Goal: Information Seeking & Learning: Learn about a topic

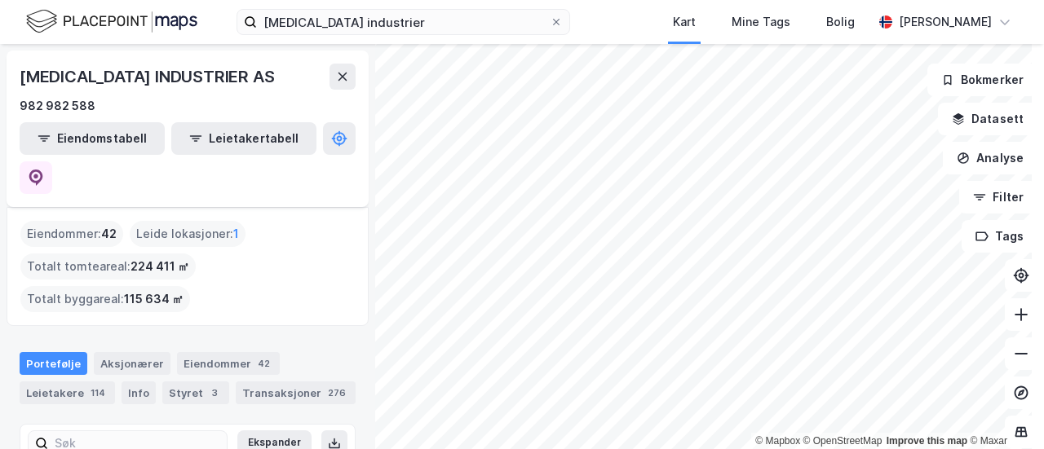
scroll to position [130, 0]
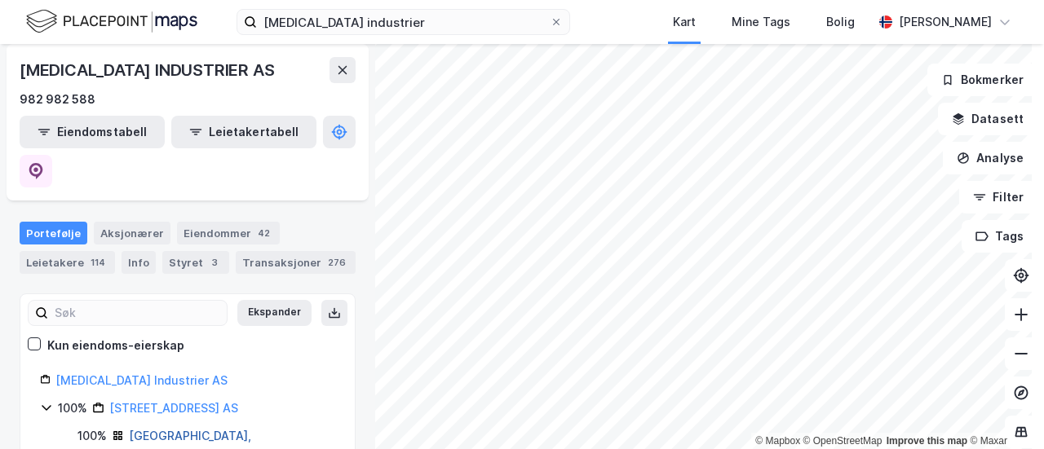
click at [151, 429] on link "[GEOGRAPHIC_DATA], 215/37/0/1" at bounding box center [190, 445] width 122 height 33
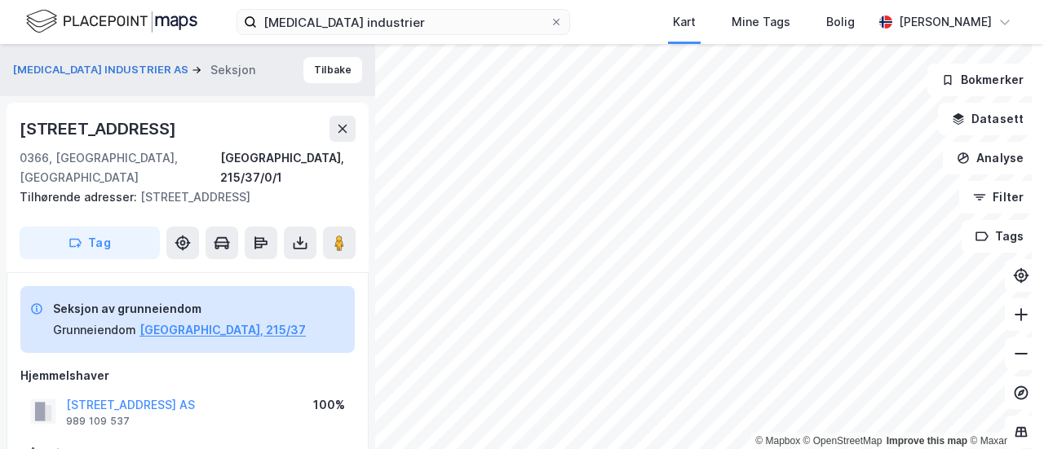
scroll to position [48, 0]
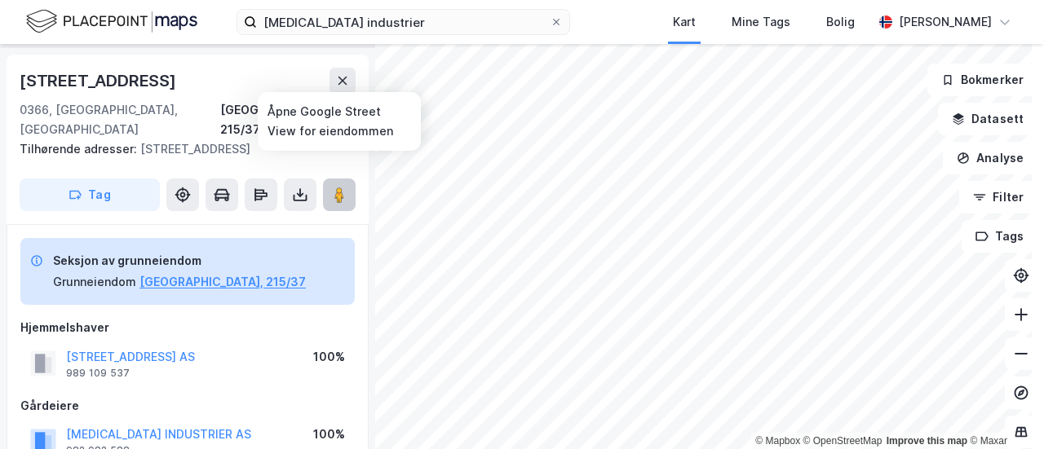
click at [332, 187] on icon at bounding box center [339, 195] width 16 height 16
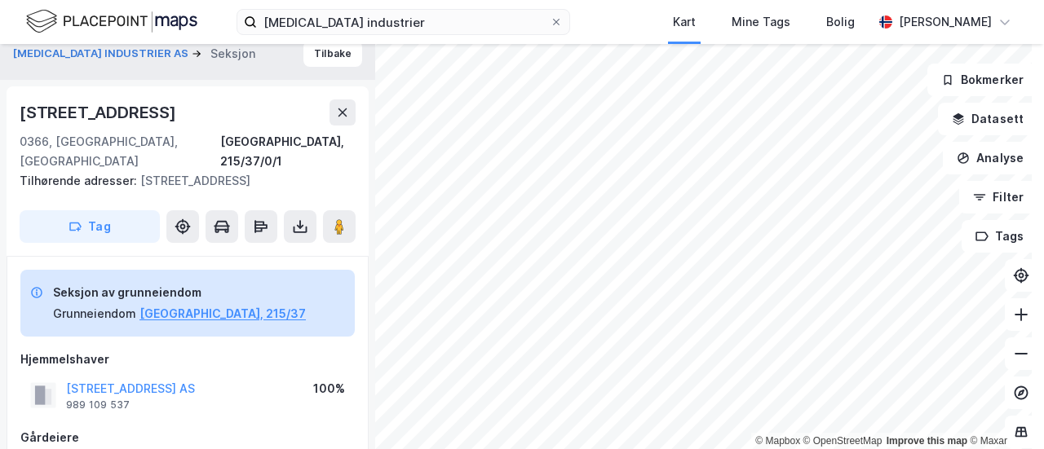
scroll to position [15, 0]
click at [324, 51] on button "Tilbake" at bounding box center [332, 55] width 59 height 26
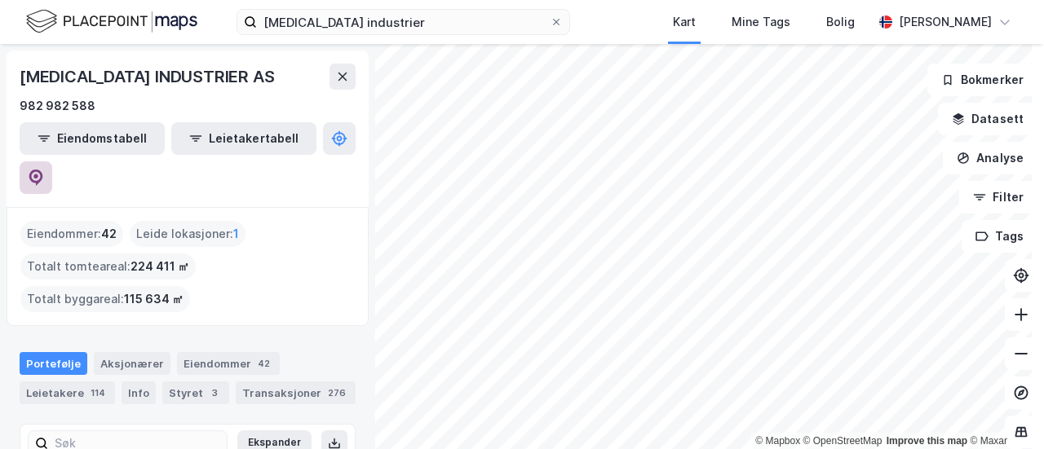
click at [44, 170] on icon at bounding box center [36, 178] width 16 height 16
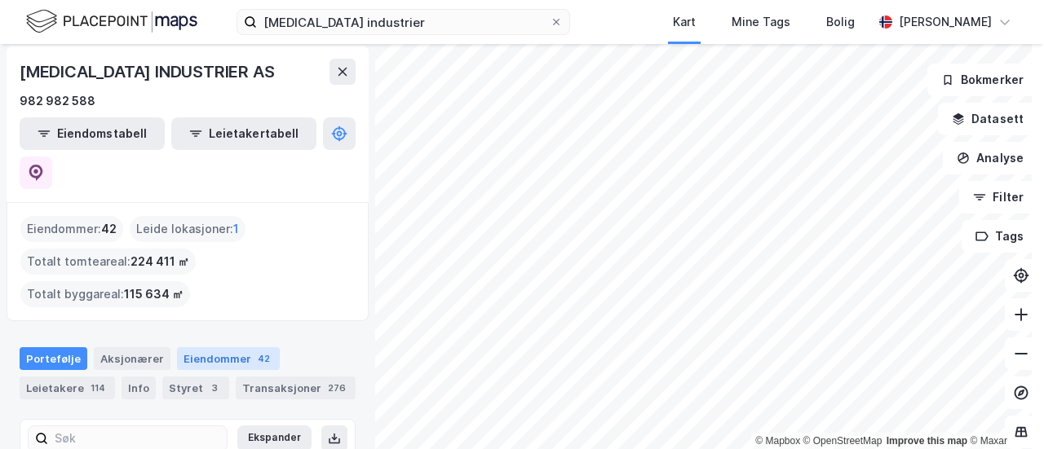
click at [219, 347] on div "Eiendommer 42" at bounding box center [228, 358] width 103 height 23
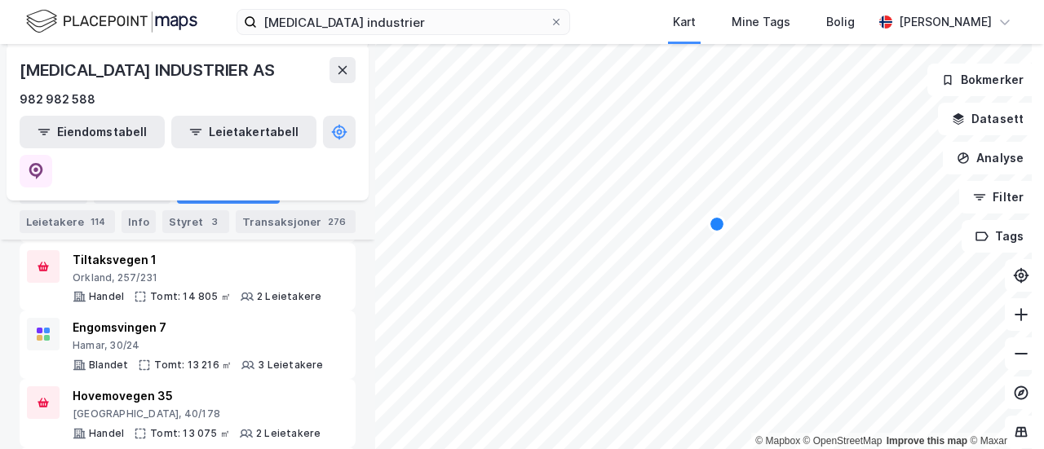
scroll to position [276, 0]
click at [50, 195] on div "Portefølje" at bounding box center [54, 192] width 68 height 23
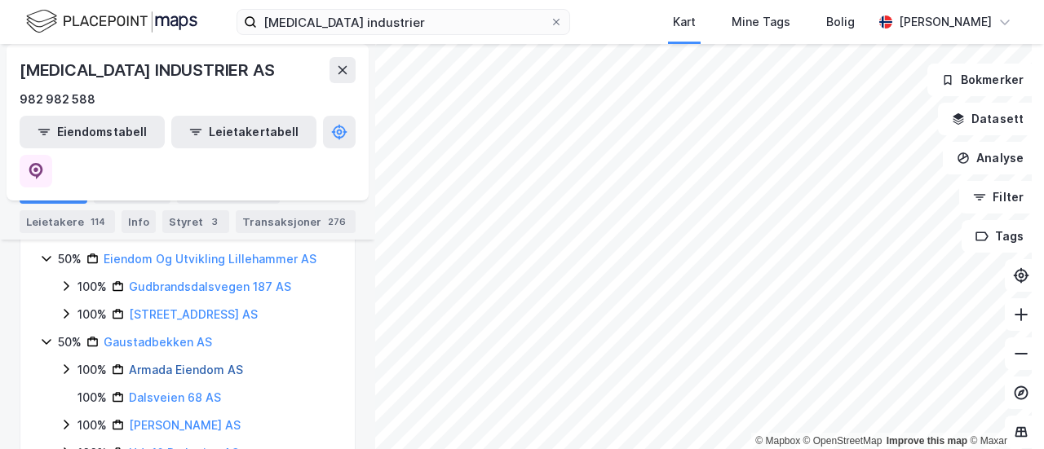
scroll to position [1802, 0]
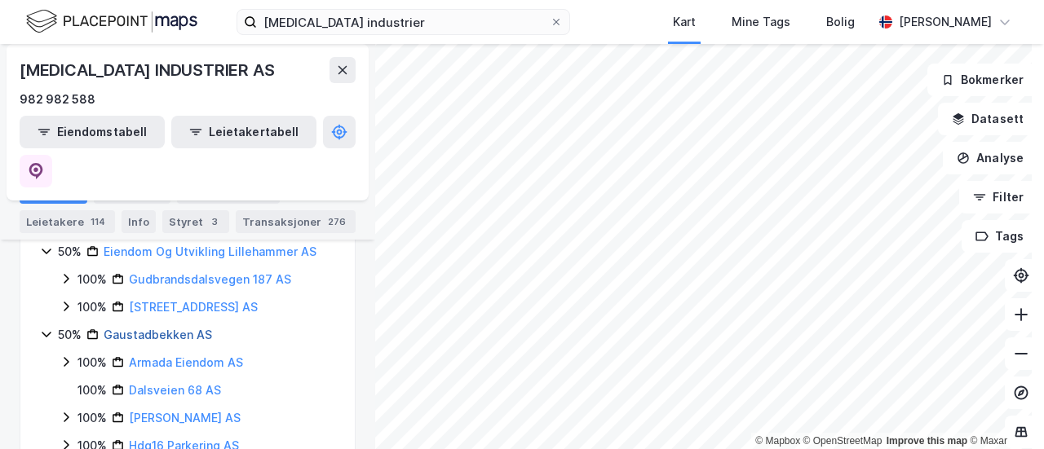
click at [158, 328] on link "Gaustadbekken AS" at bounding box center [158, 335] width 108 height 14
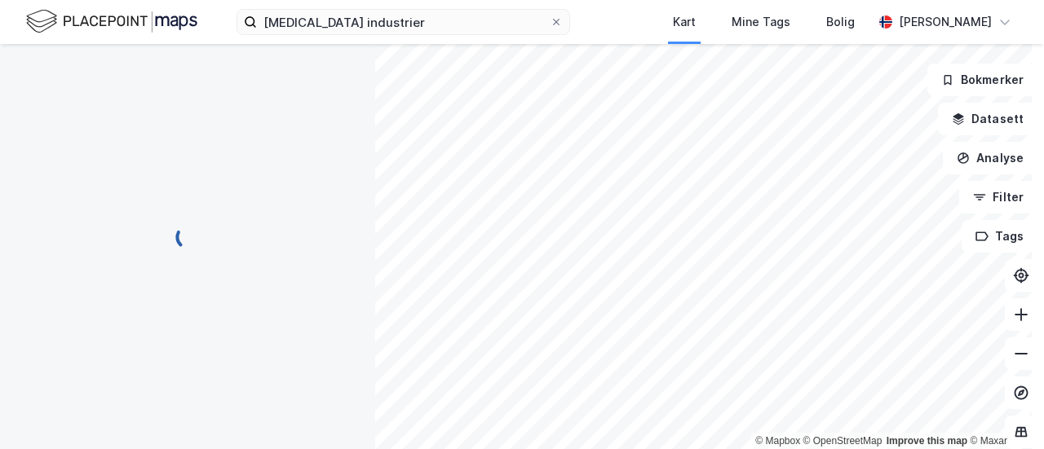
scroll to position [0, 0]
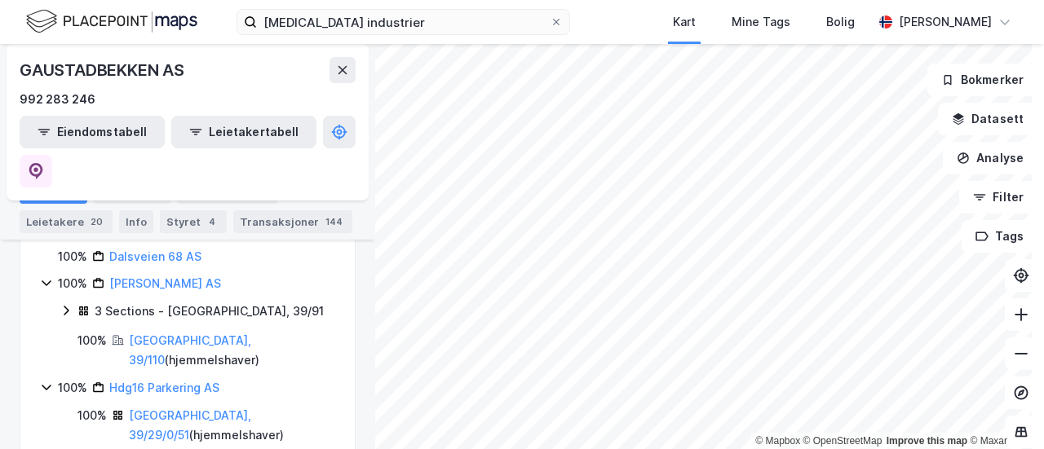
scroll to position [428, 0]
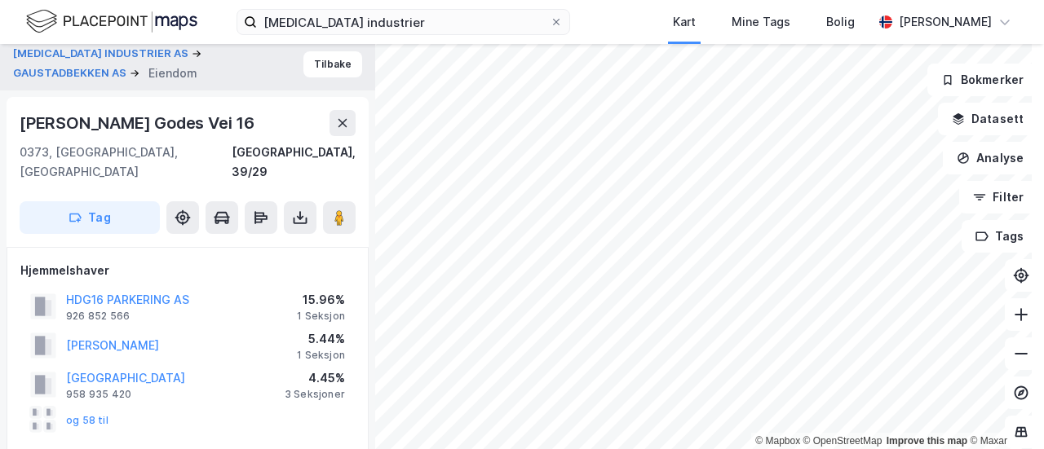
scroll to position [4, 0]
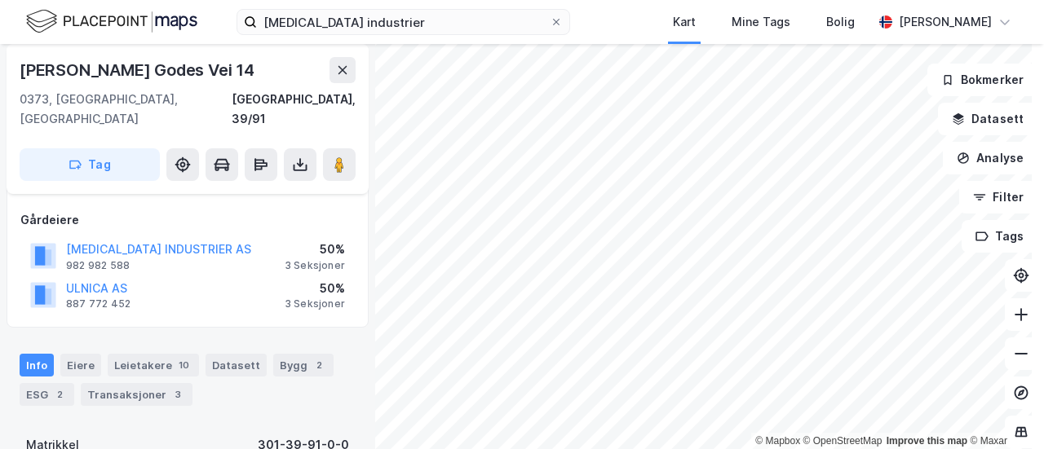
scroll to position [106, 0]
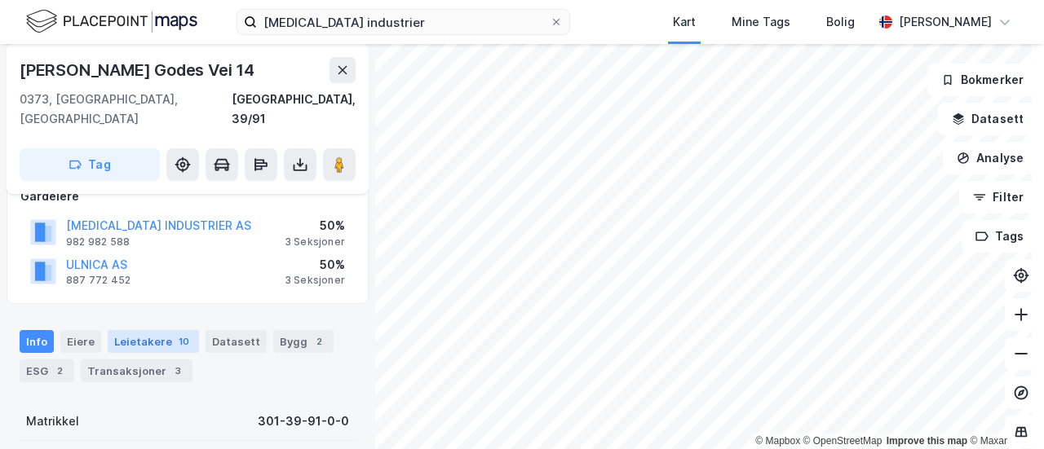
click at [156, 330] on div "Leietakere 10" at bounding box center [153, 341] width 91 height 23
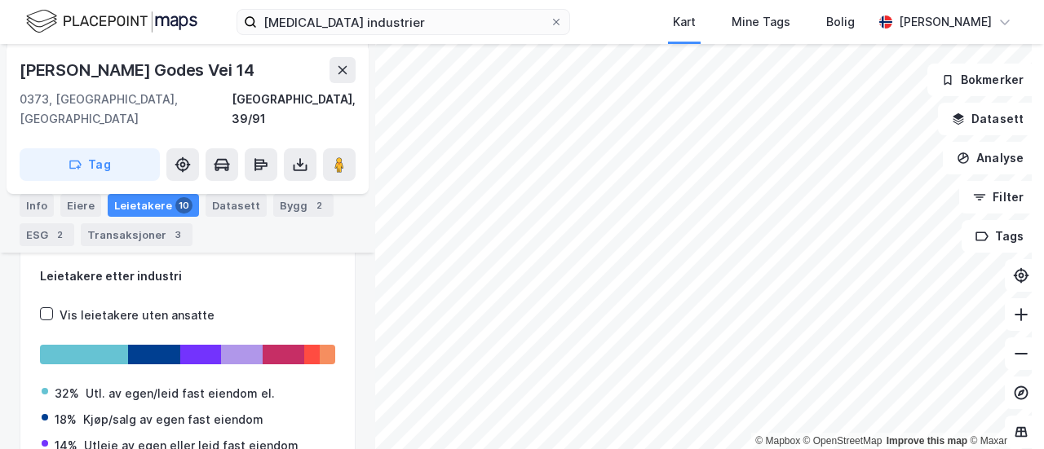
scroll to position [240, 0]
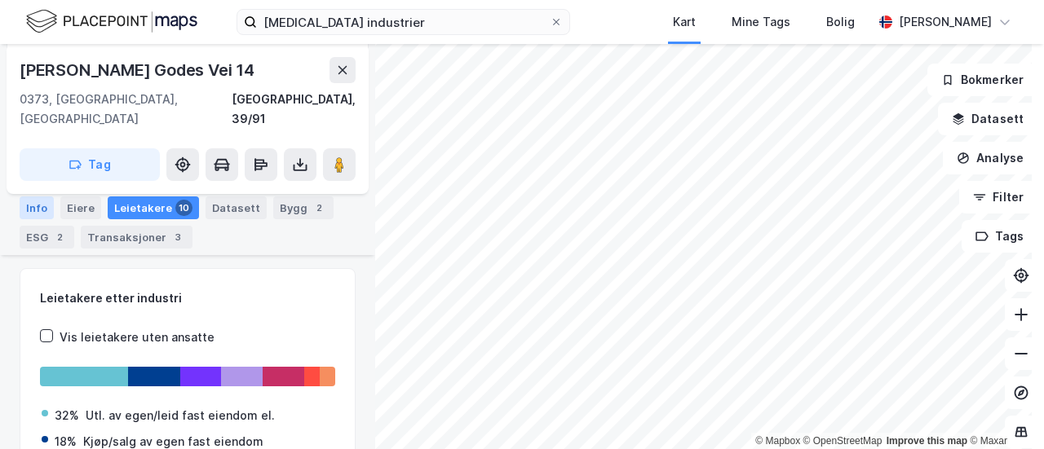
click at [30, 208] on div "Info" at bounding box center [37, 207] width 34 height 23
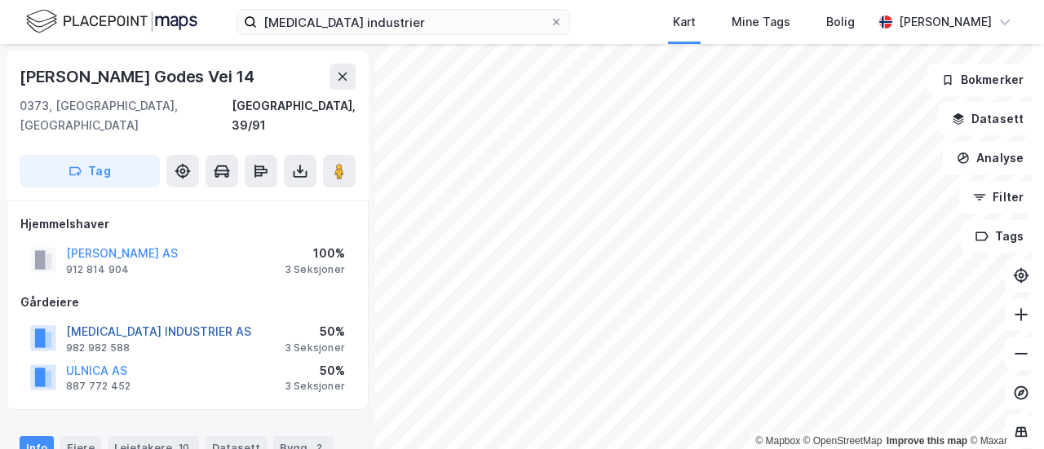
click at [0, 0] on button "[MEDICAL_DATA] INDUSTRIER AS" at bounding box center [0, 0] width 0 height 0
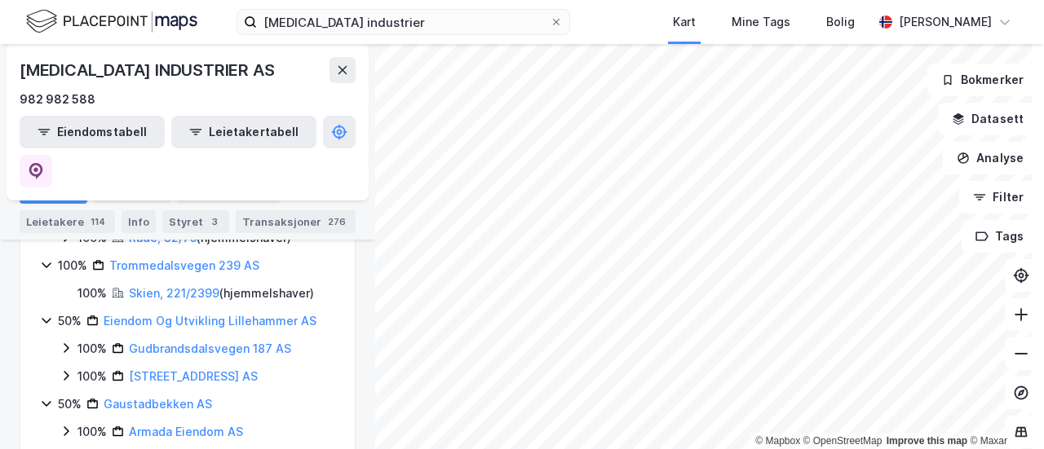
scroll to position [1733, 0]
click at [138, 396] on link "Gaustadbekken AS" at bounding box center [158, 403] width 108 height 14
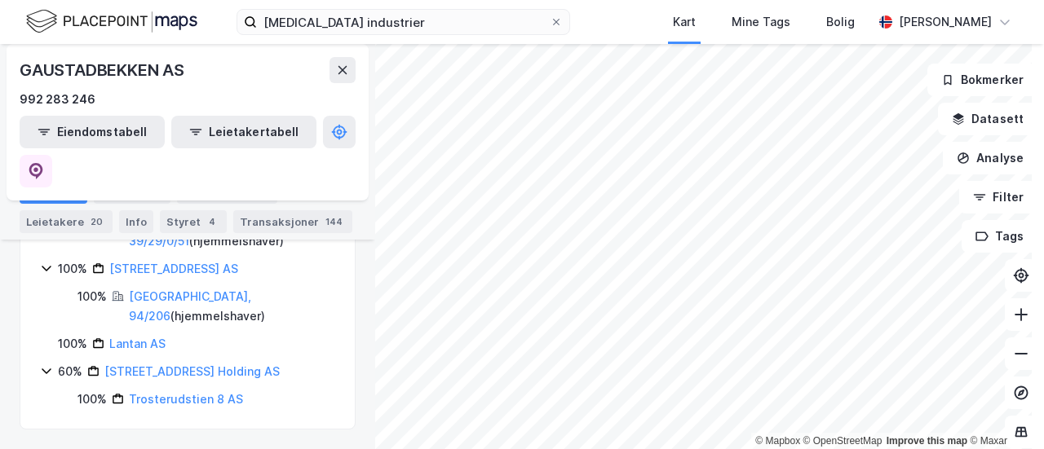
scroll to position [453, 0]
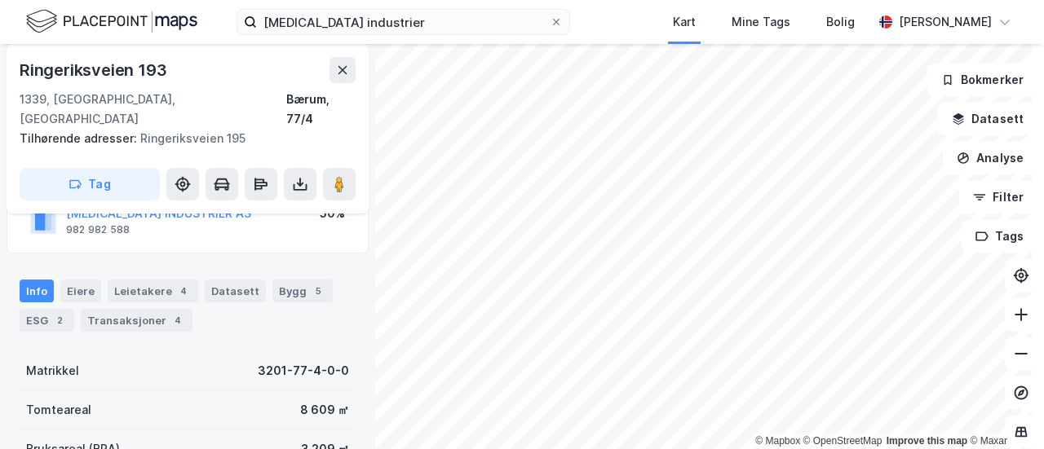
scroll to position [252, 0]
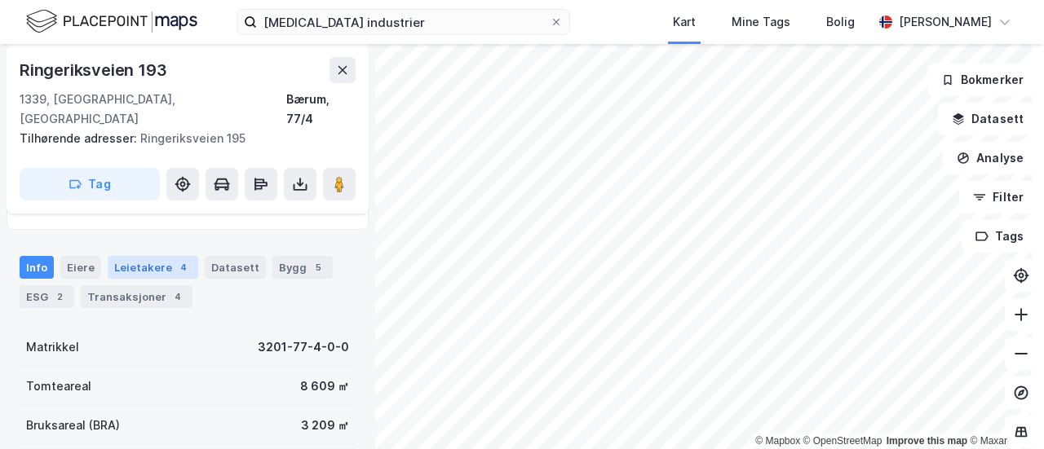
click at [163, 256] on div "Leietakere 4" at bounding box center [153, 267] width 91 height 23
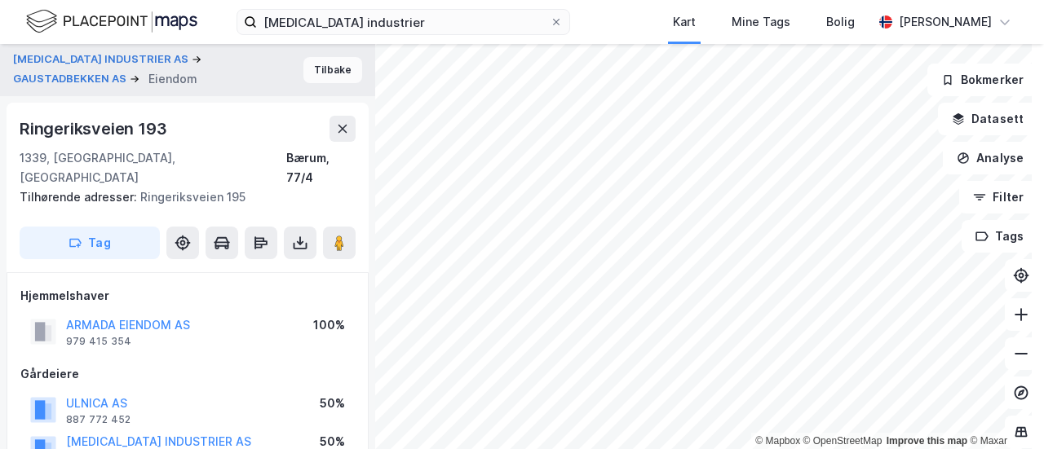
click at [328, 72] on button "Tilbake" at bounding box center [332, 70] width 59 height 26
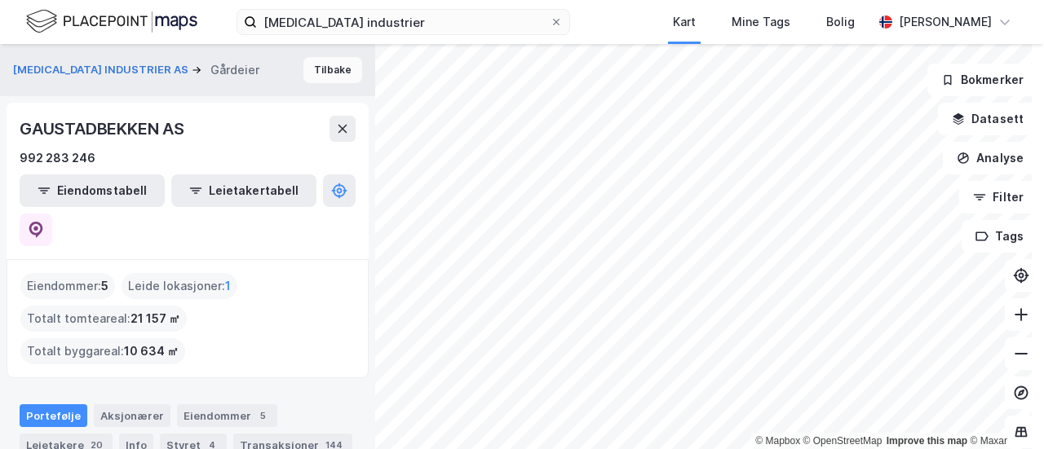
click at [320, 70] on button "Tilbake" at bounding box center [332, 70] width 59 height 26
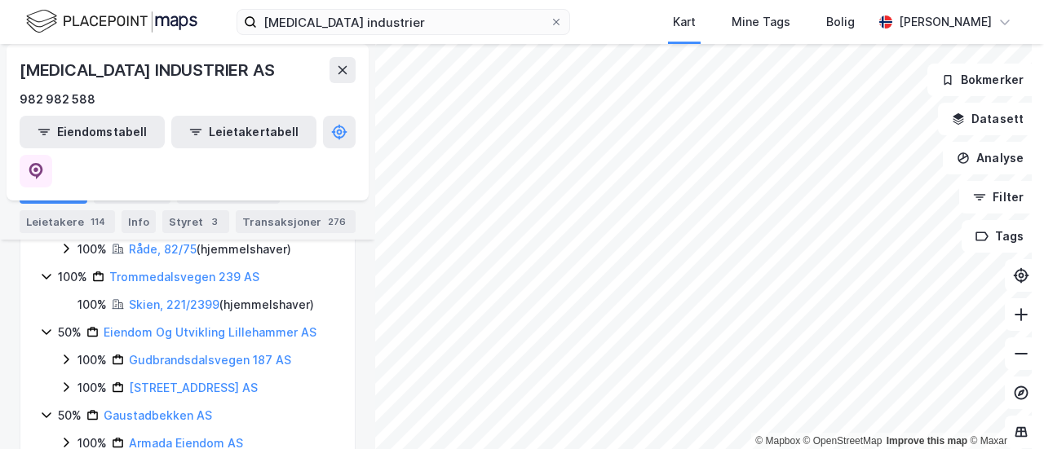
scroll to position [1722, 0]
click at [227, 324] on link "Eiendom Og Utvikling Lillehammer AS" at bounding box center [210, 331] width 213 height 14
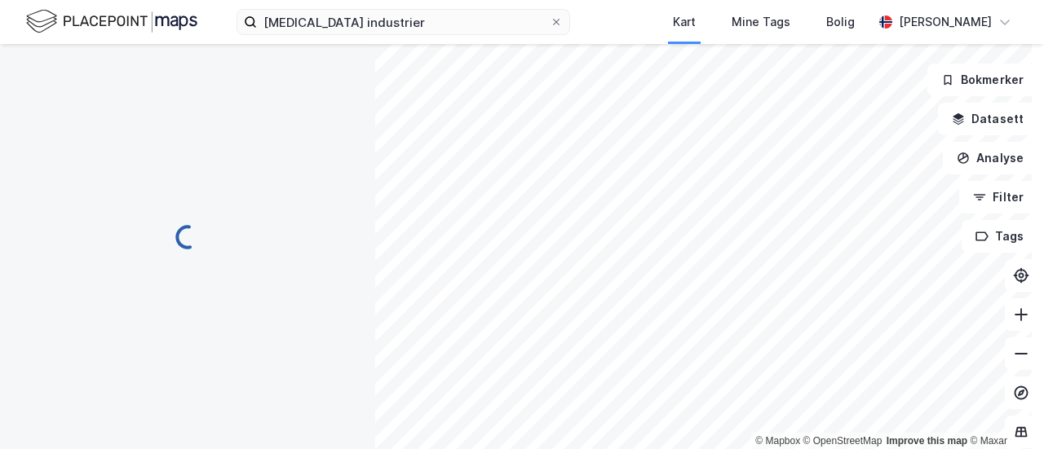
scroll to position [0, 0]
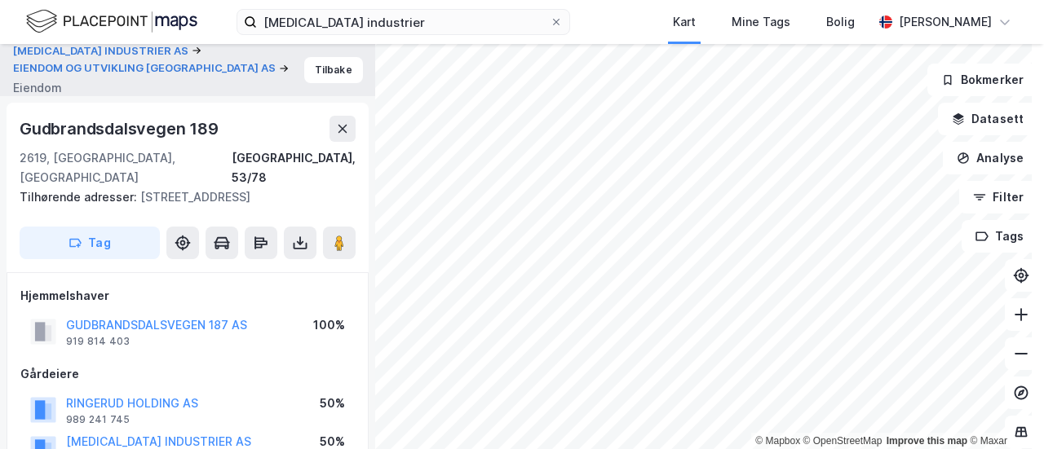
scroll to position [2, 0]
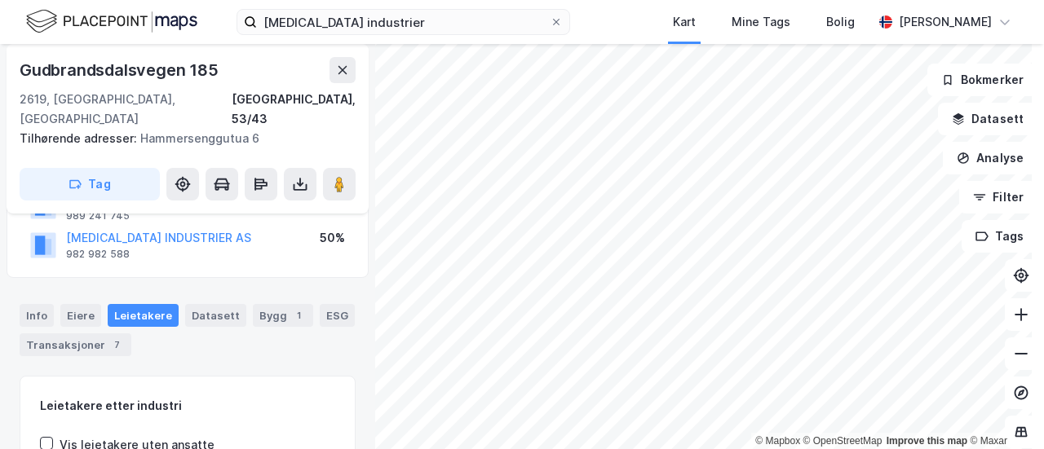
scroll to position [185, 0]
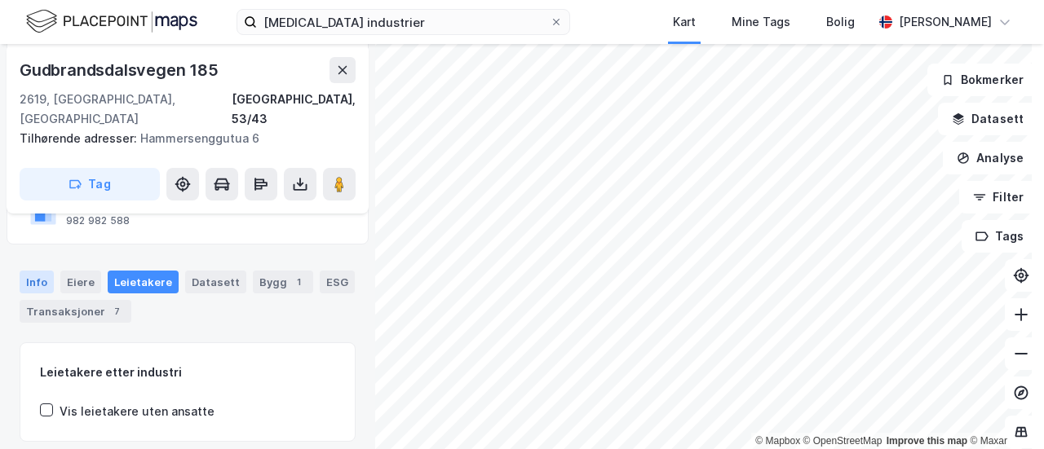
click at [42, 271] on div "Info" at bounding box center [37, 282] width 34 height 23
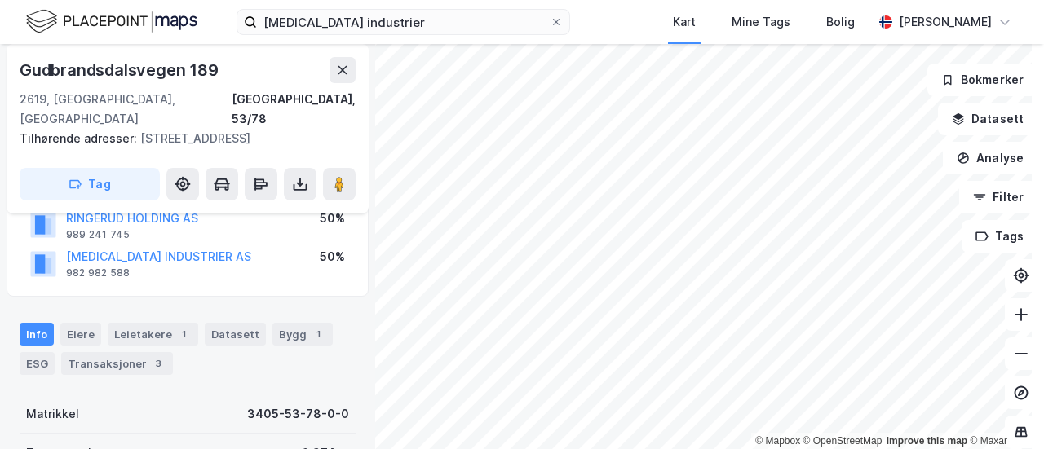
scroll to position [272, 0]
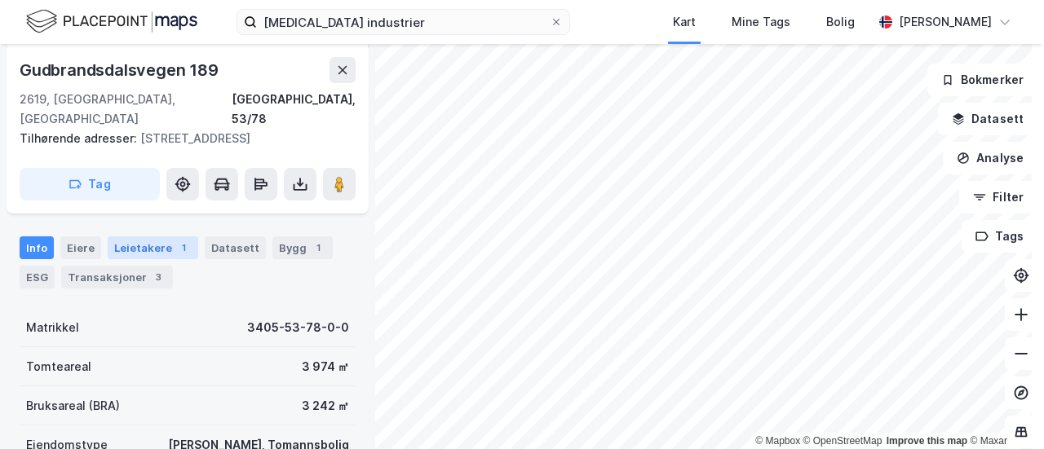
click at [144, 248] on div "Leietakere 1" at bounding box center [153, 247] width 91 height 23
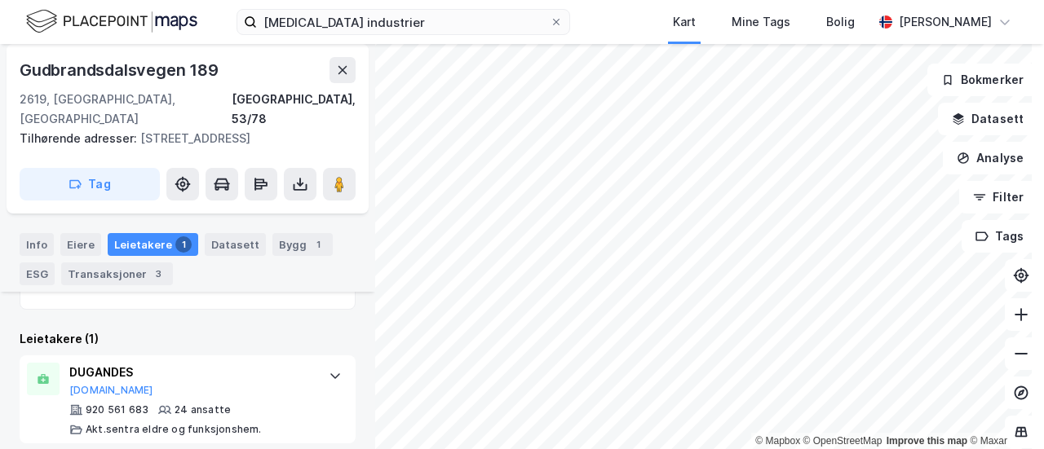
scroll to position [461, 0]
